Goal: Ask a question

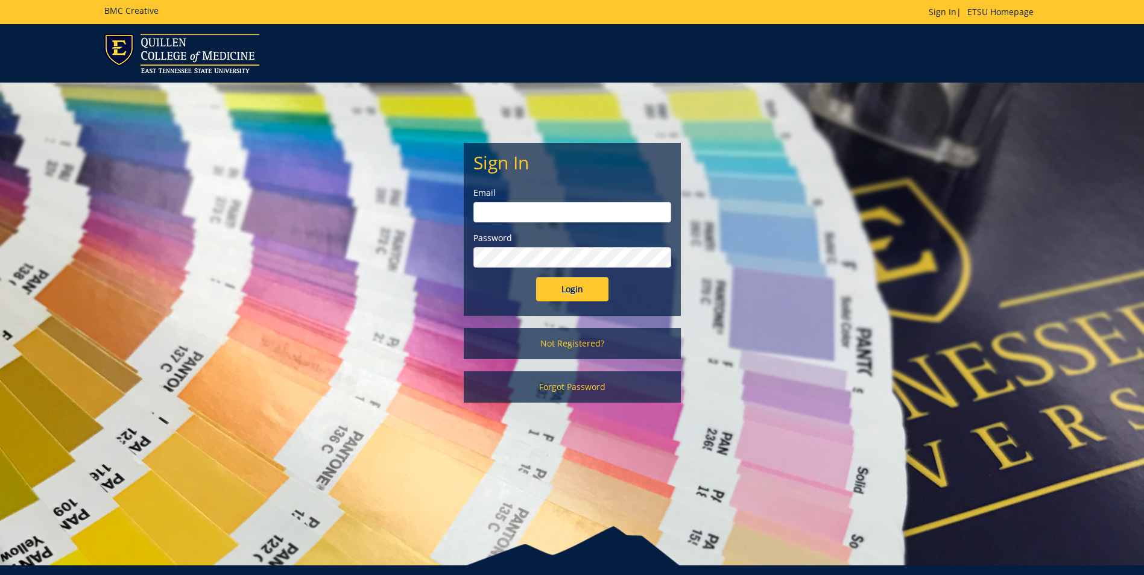
click at [534, 209] on input "email" at bounding box center [572, 212] width 198 height 21
type input "[EMAIL_ADDRESS][DOMAIN_NAME]"
click at [536, 277] on input "Login" at bounding box center [572, 289] width 72 height 24
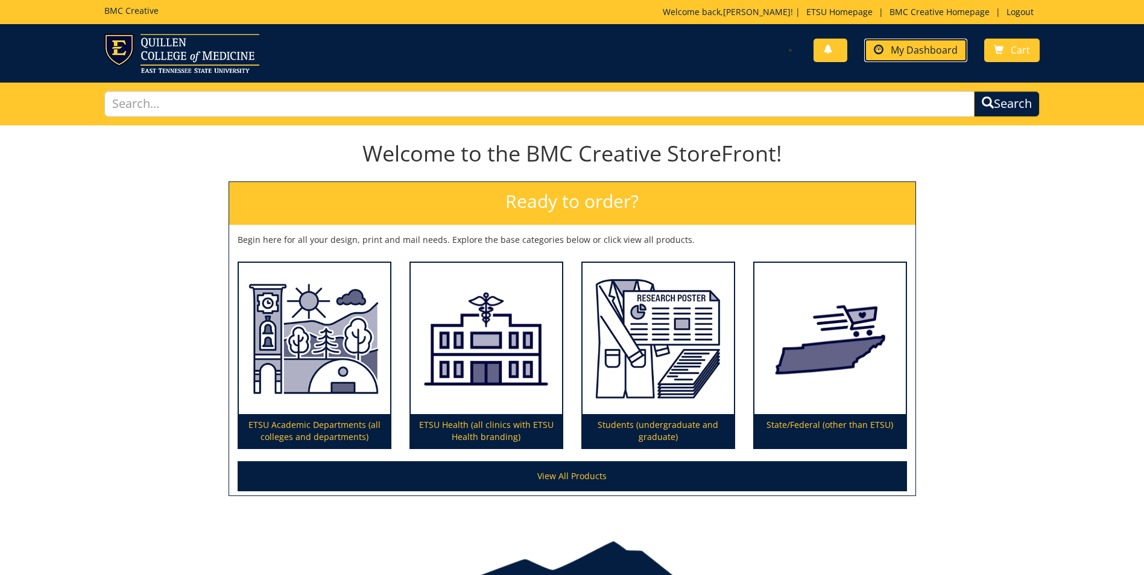
click at [926, 43] on span "My Dashboard" at bounding box center [924, 49] width 67 height 13
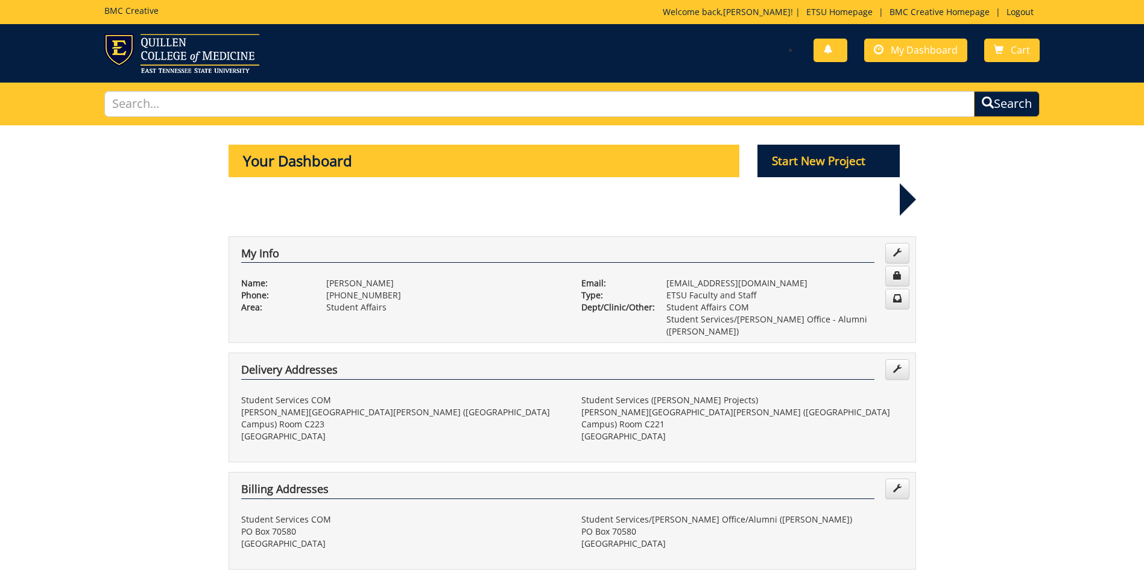
scroll to position [241, 0]
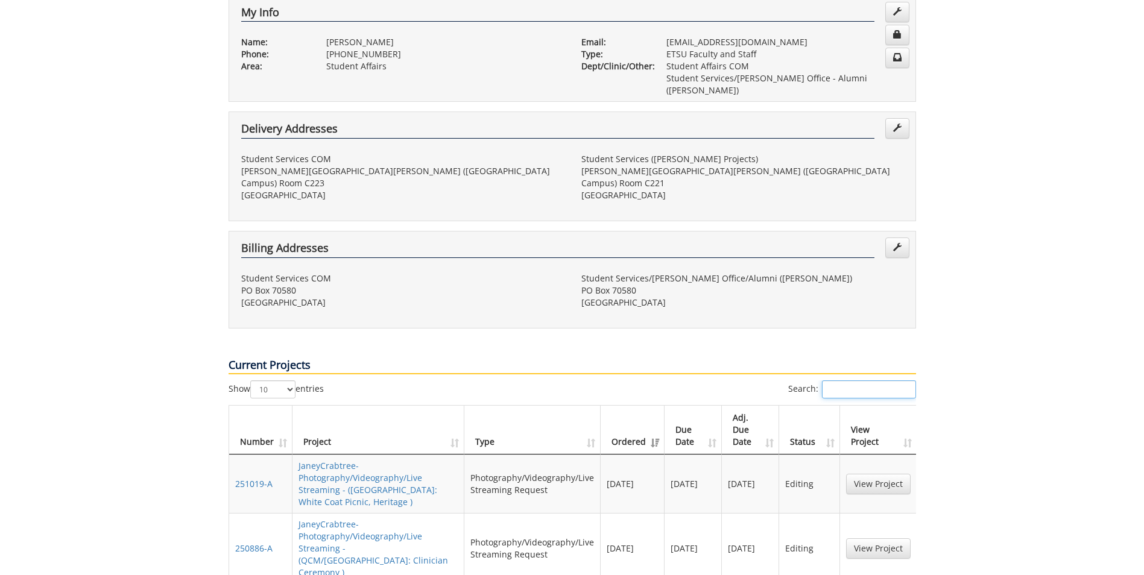
click at [870, 381] on input "Search:" at bounding box center [869, 390] width 94 height 18
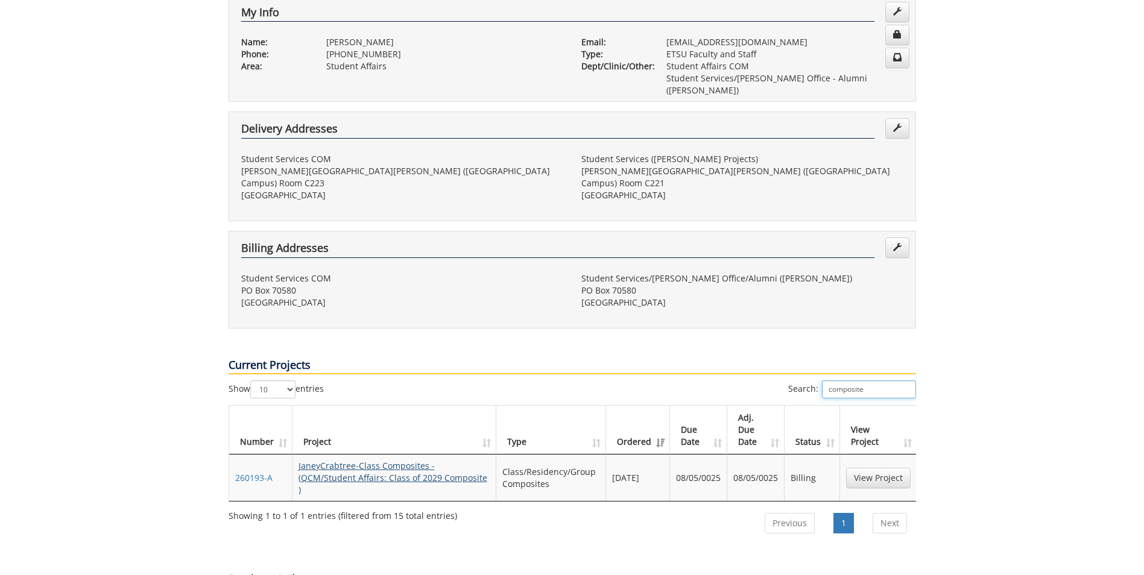
type input "composite"
click at [410, 460] on link "JaneyCrabtree-Class Composites - (QCM/Student Affairs: Class of 2029 Composite )" at bounding box center [393, 478] width 189 height 36
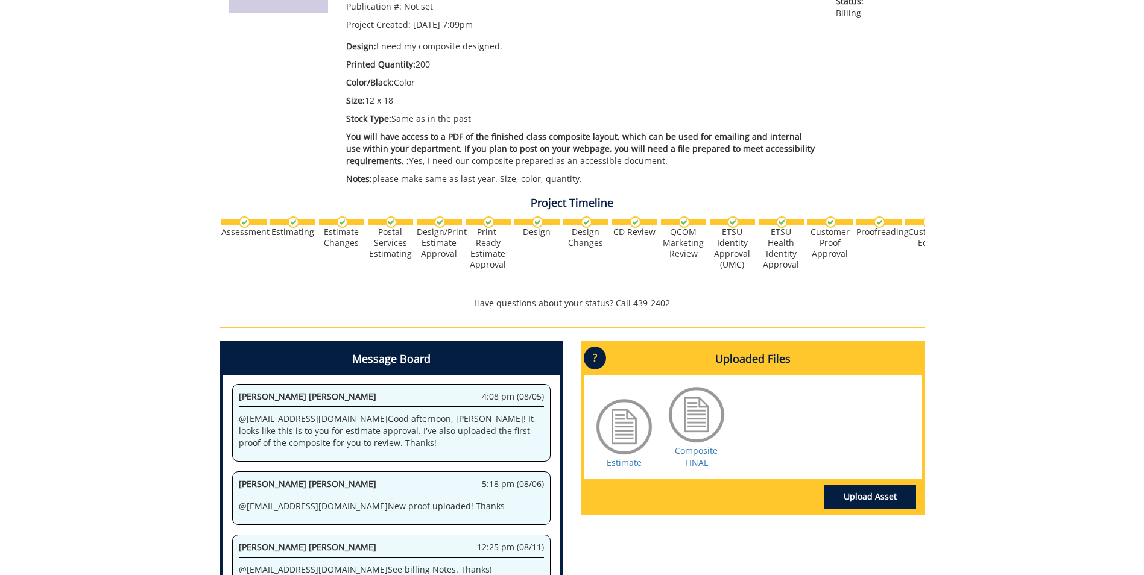
scroll to position [362, 0]
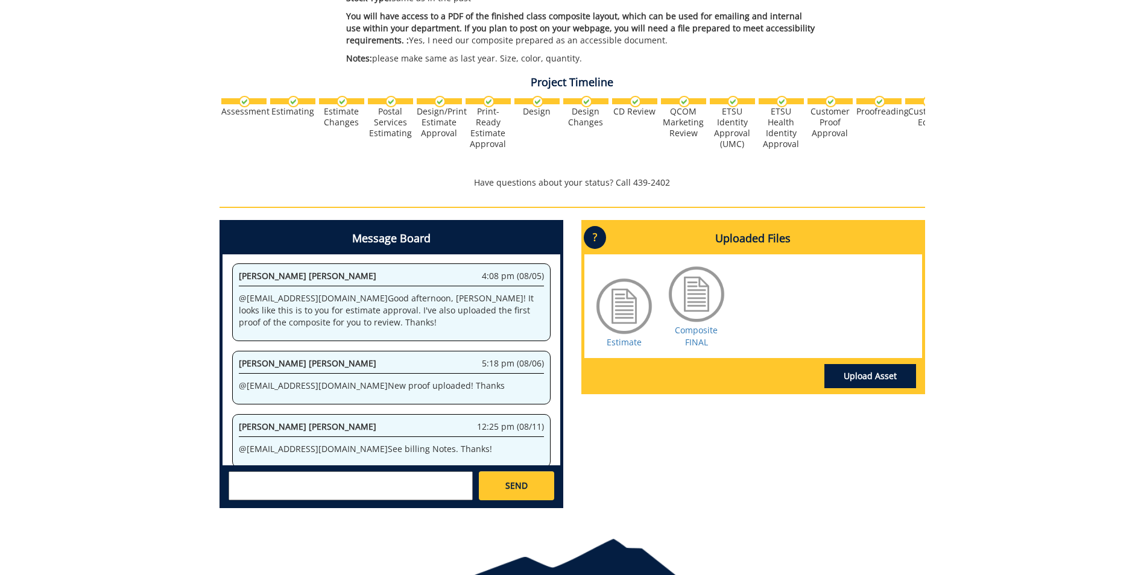
click at [312, 481] on textarea at bounding box center [351, 486] width 244 height 29
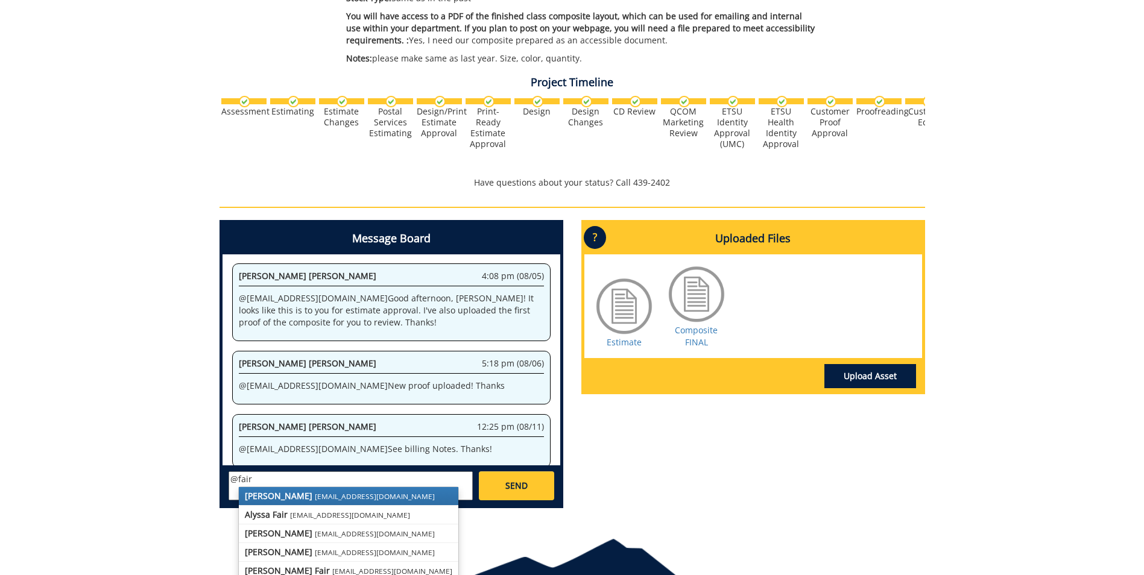
click at [315, 494] on small "[EMAIL_ADDRESS][DOMAIN_NAME]" at bounding box center [375, 497] width 120 height 10
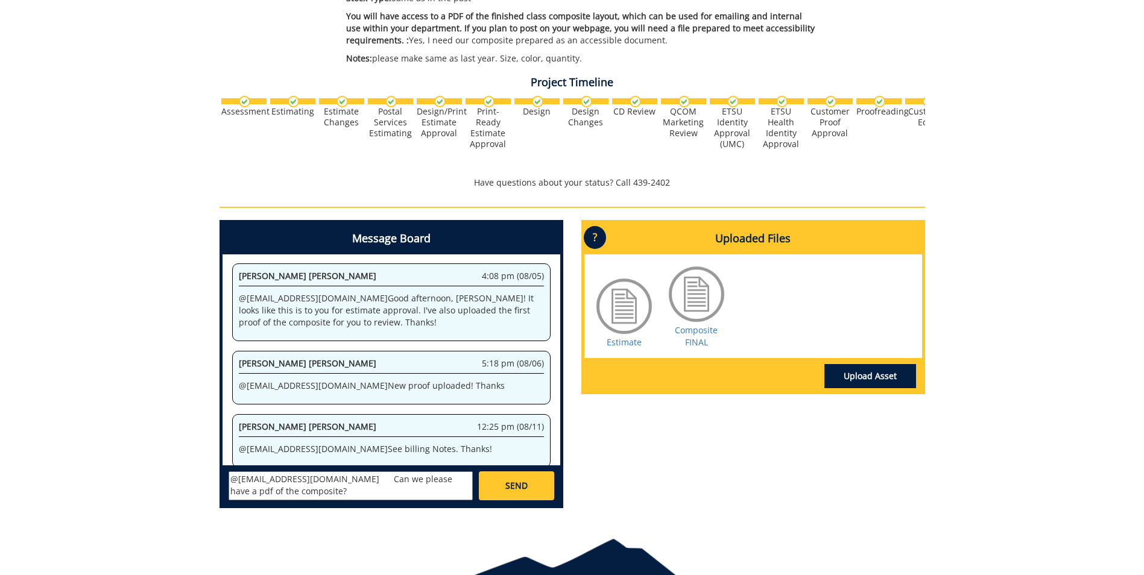
type textarea "@[EMAIL_ADDRESS][DOMAIN_NAME] Can we please have a pdf of the composite?"
click at [516, 489] on span "SEND" at bounding box center [516, 486] width 22 height 12
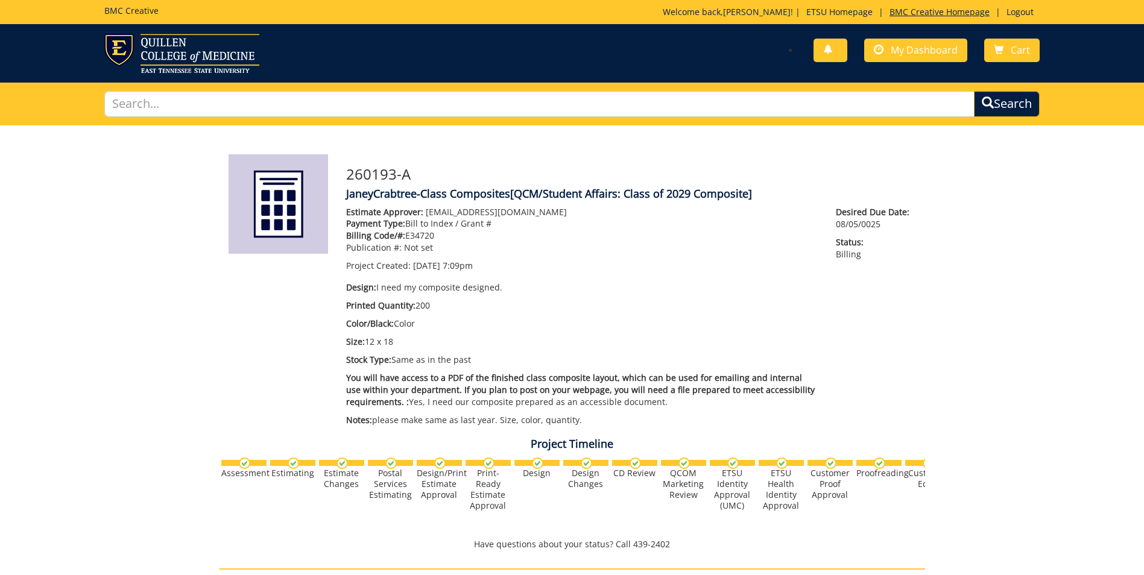
scroll to position [17848, 0]
